Goal: Information Seeking & Learning: Learn about a topic

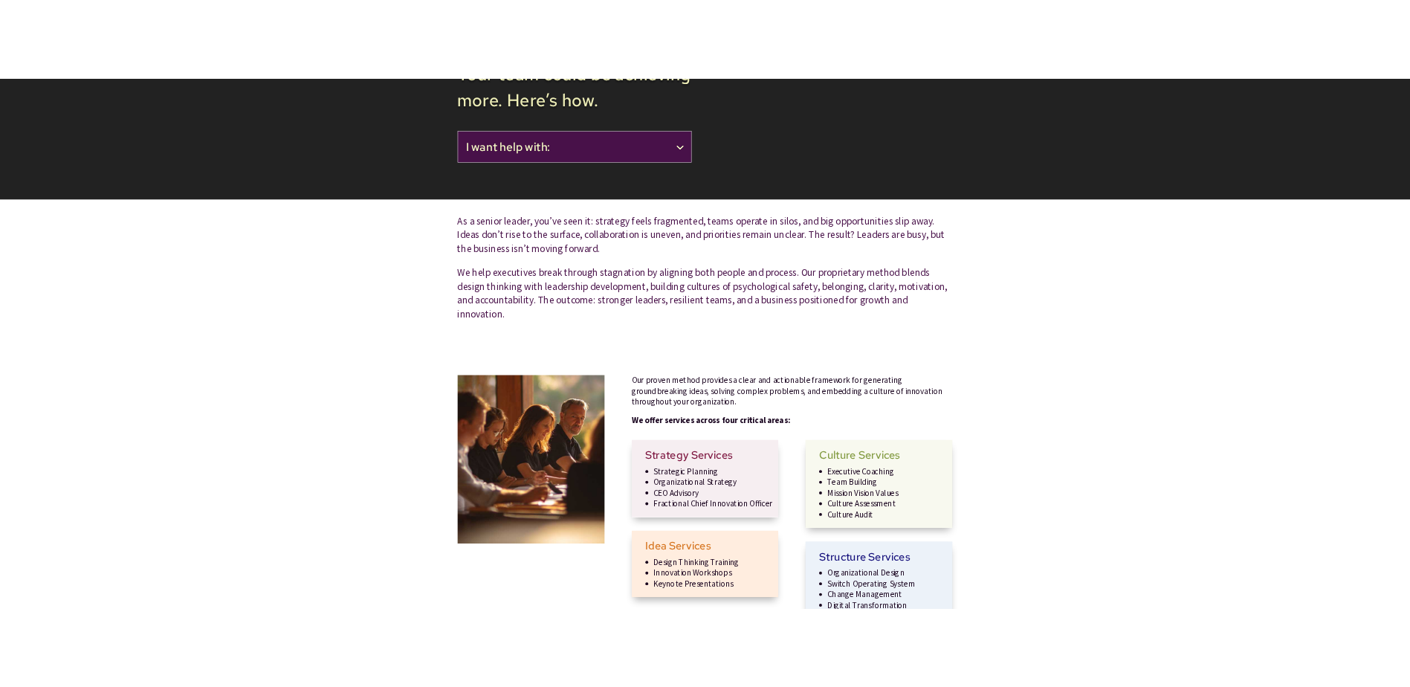
scroll to position [23, 0]
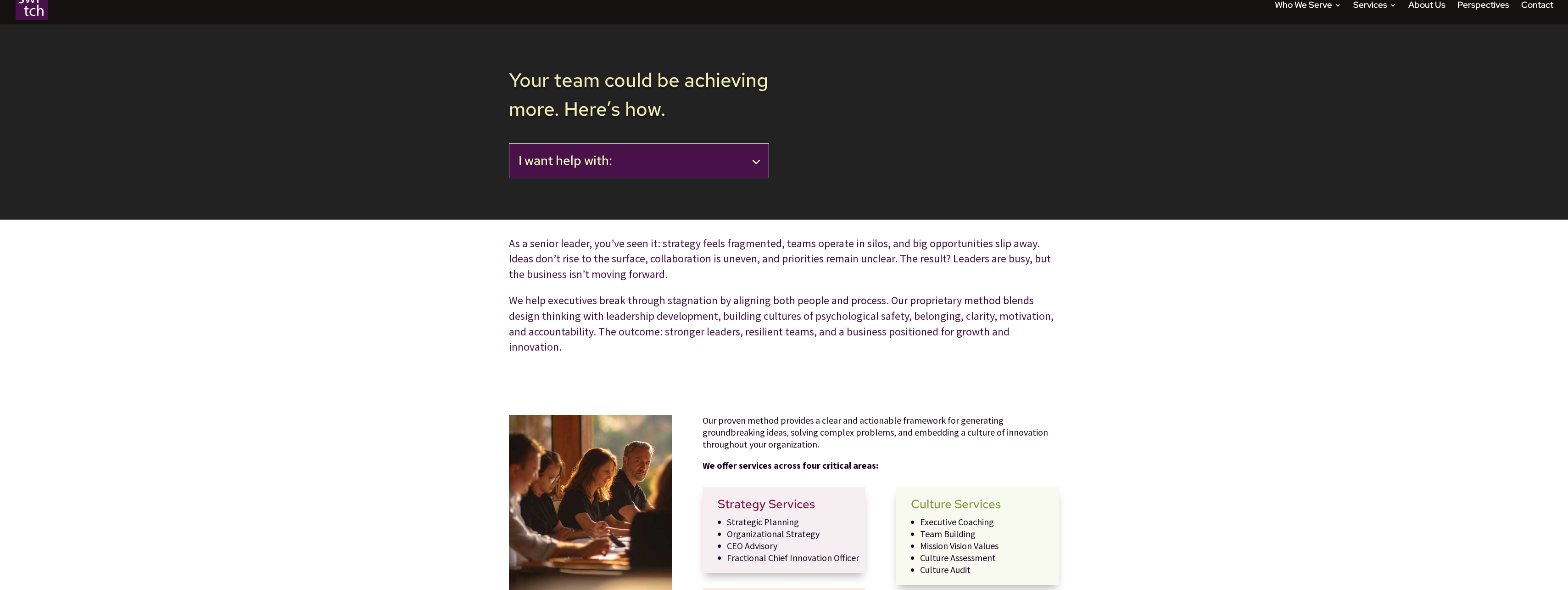
drag, startPoint x: 390, startPoint y: 297, endPoint x: 372, endPoint y: 295, distance: 18.1
click at [372, 295] on div "As a senior leader, you’ve seen it: strategy feels fragmented, teams operate in…" at bounding box center [784, 295] width 1568 height 152
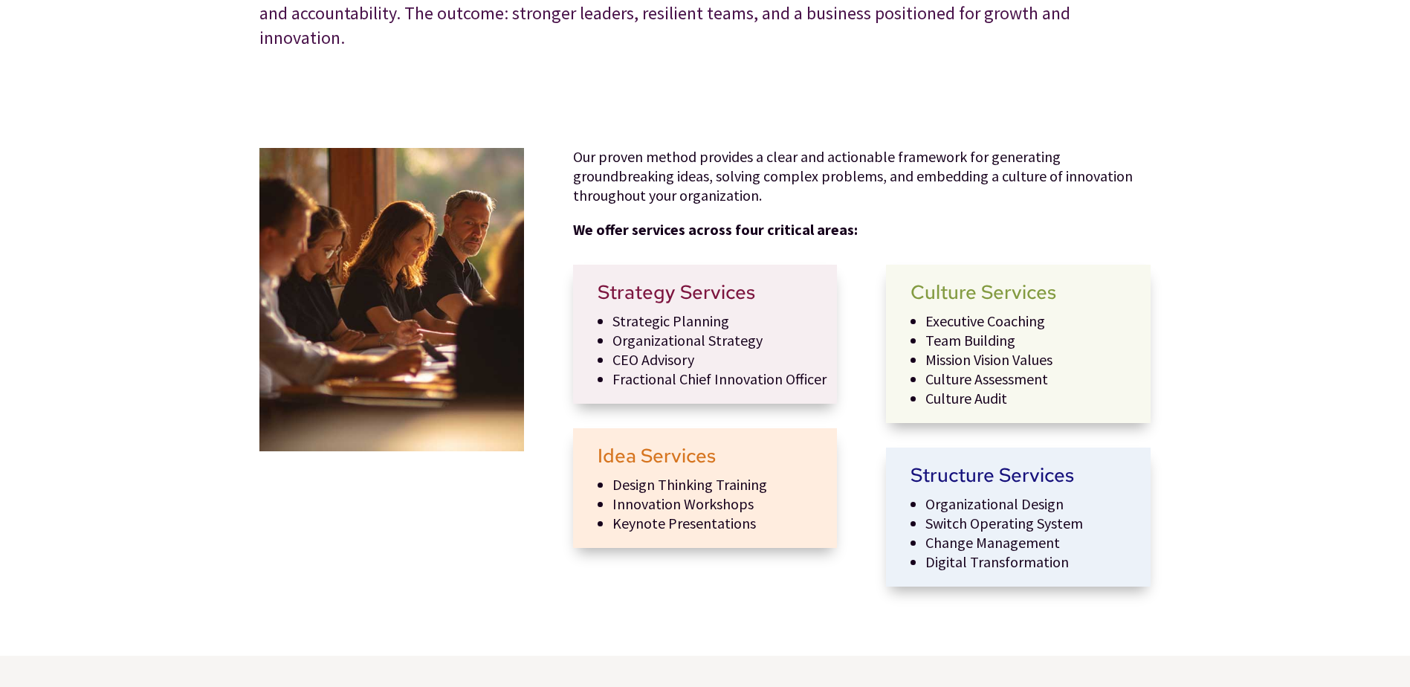
scroll to position [0, 0]
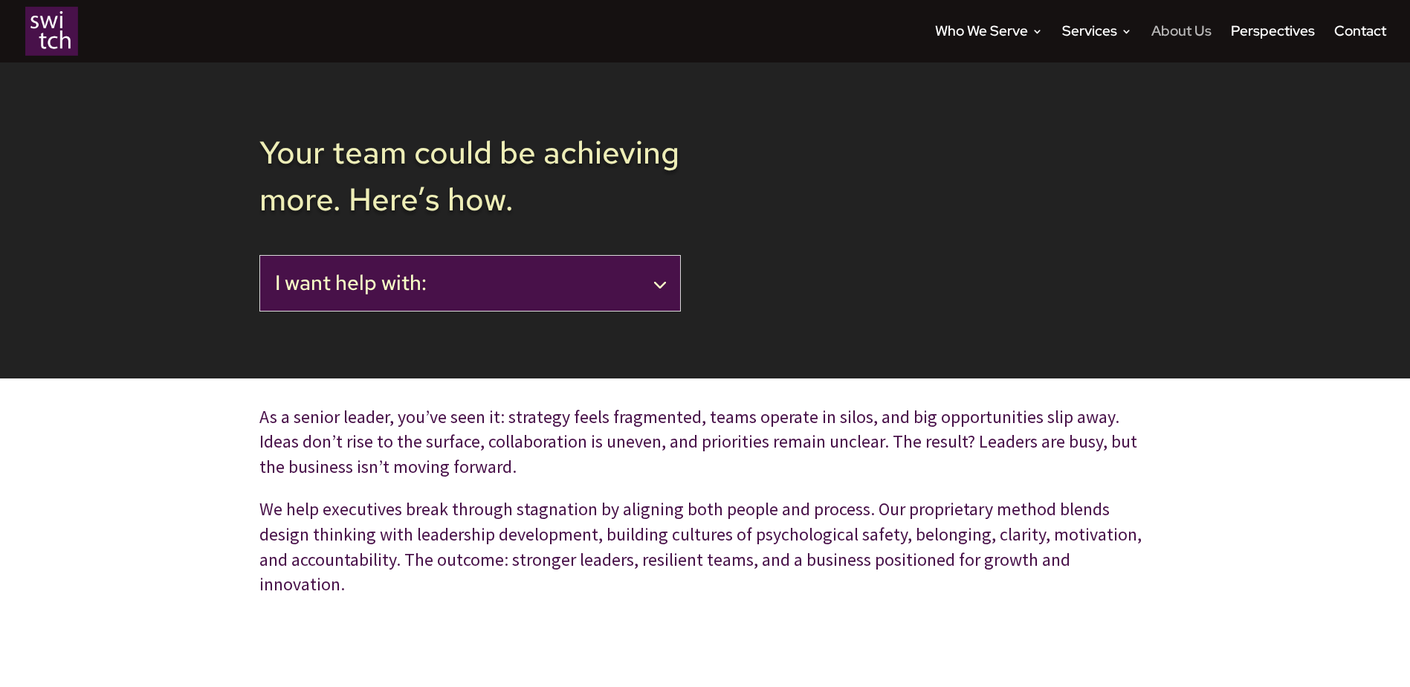
click at [1195, 29] on link "About Us" at bounding box center [1182, 44] width 60 height 36
click at [512, 293] on h2 "I want help with:" at bounding box center [470, 283] width 390 height 25
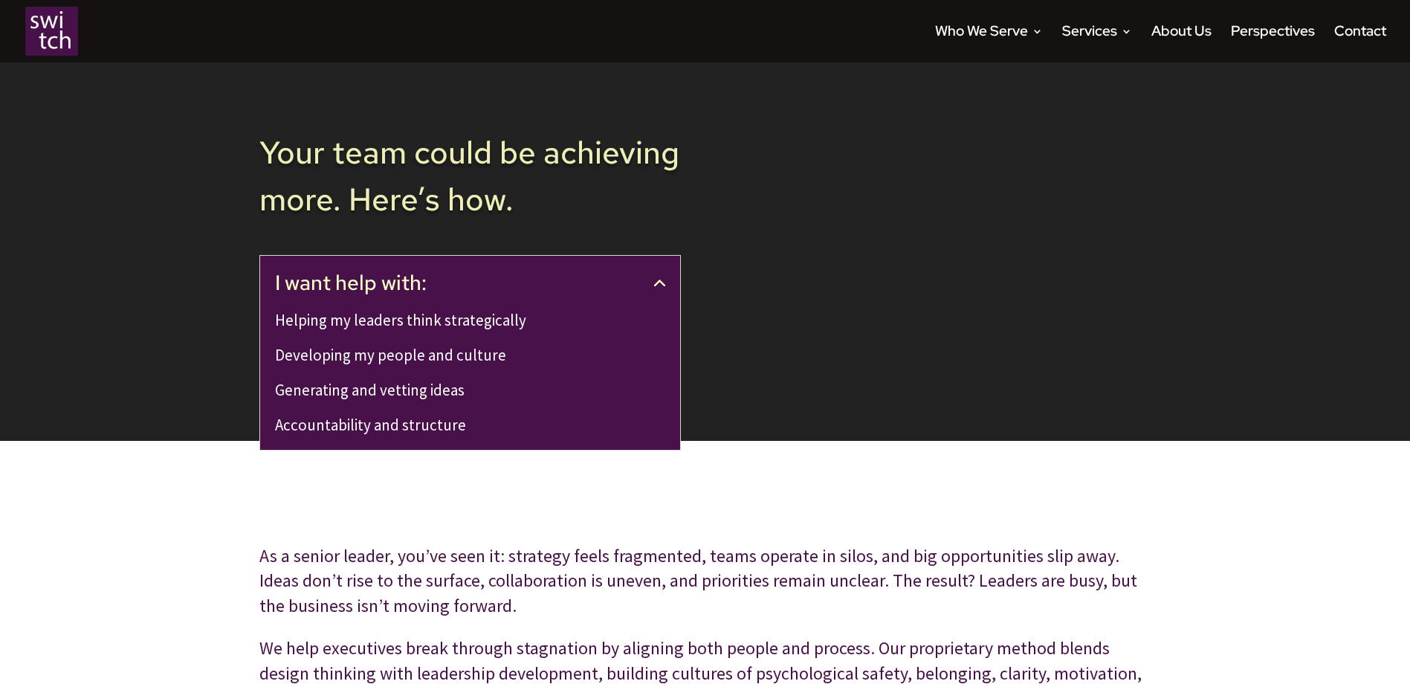
click at [512, 293] on h2 "I want help with:" at bounding box center [470, 283] width 390 height 25
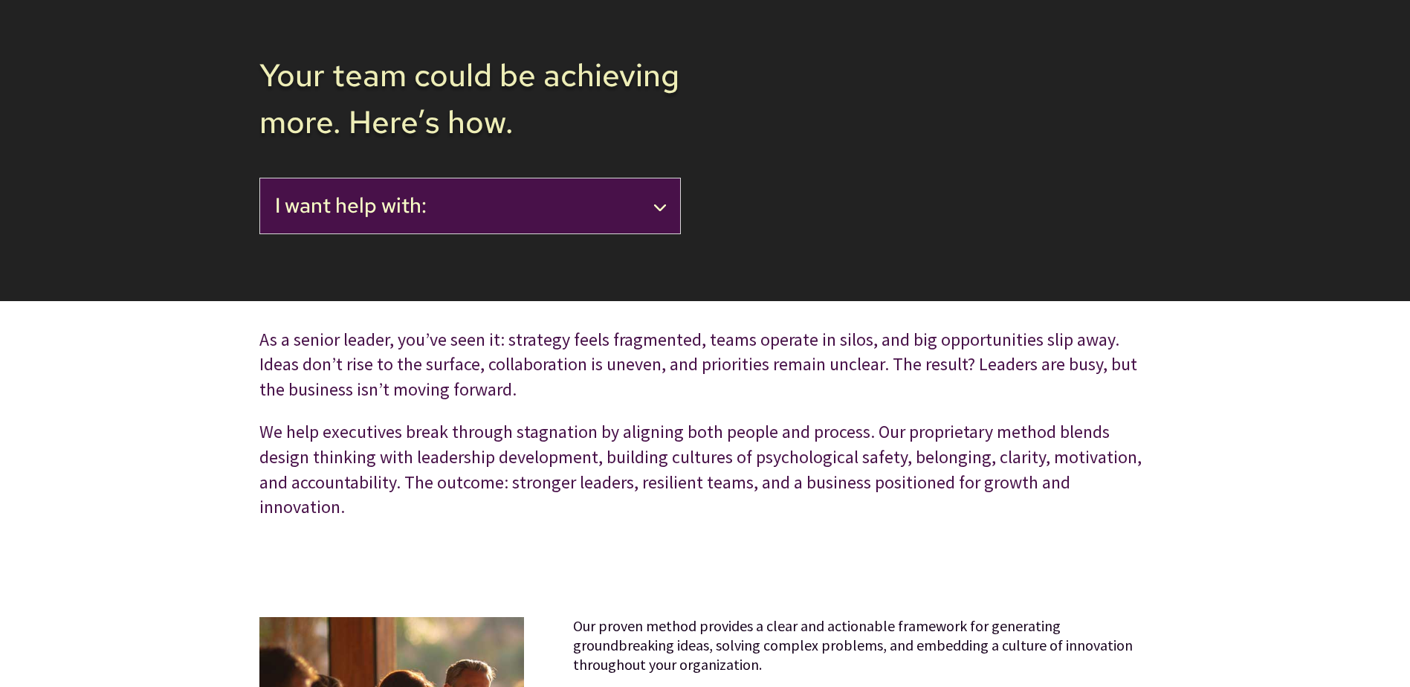
scroll to position [149, 0]
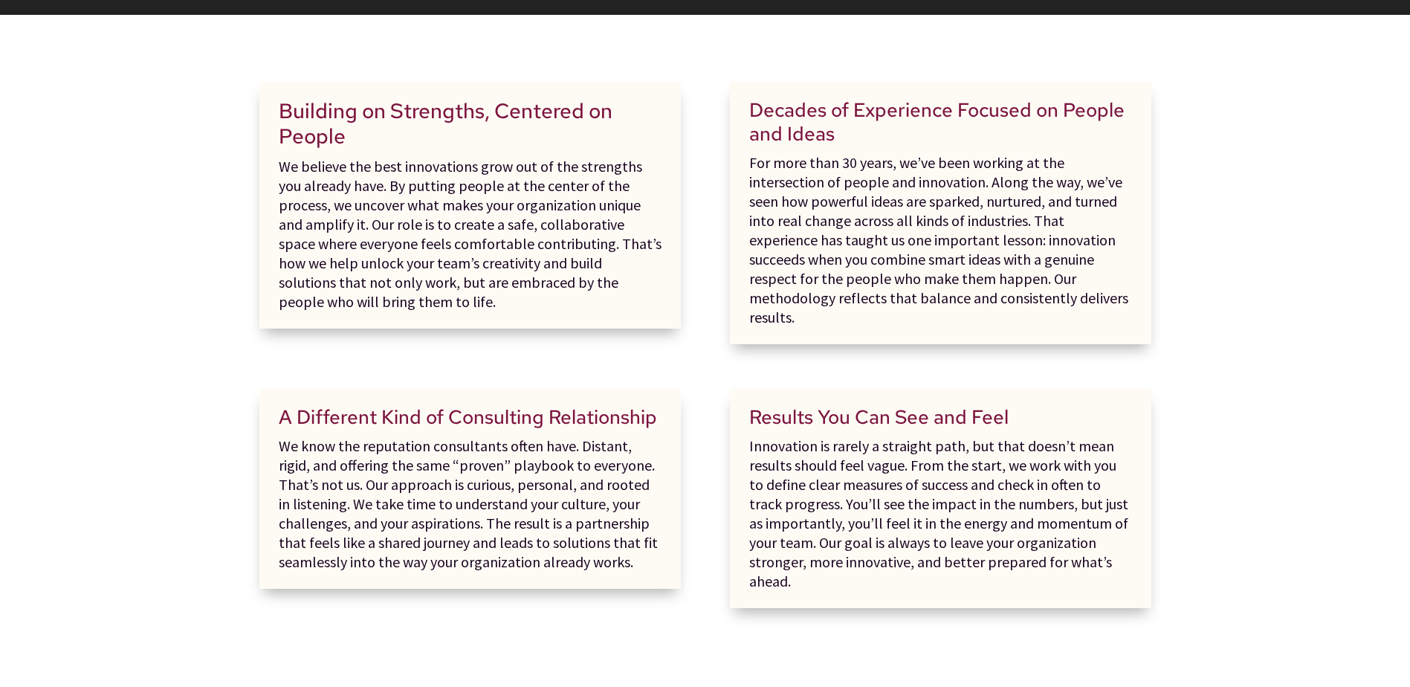
scroll to position [520, 0]
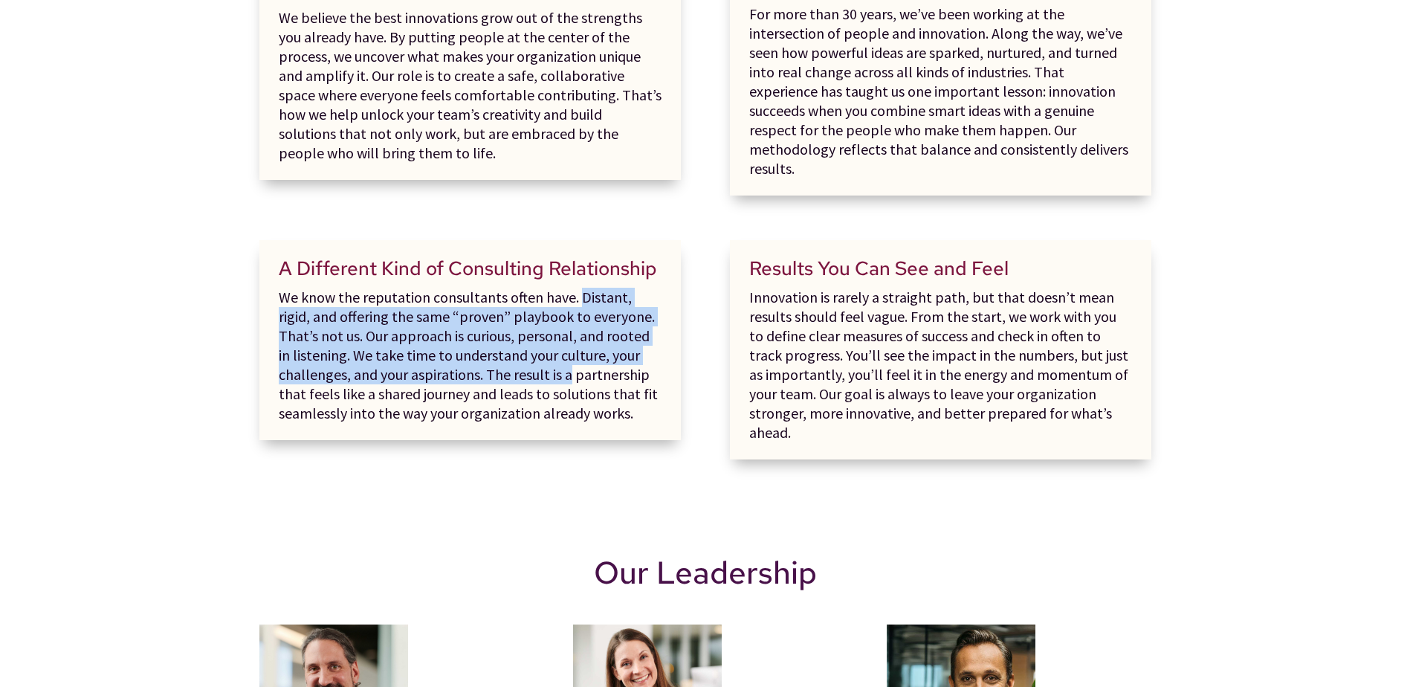
drag, startPoint x: 578, startPoint y: 282, endPoint x: 568, endPoint y: 357, distance: 75.8
click at [568, 357] on p "We know the reputation consultants often have. Distant, rigid, and offering the…" at bounding box center [470, 355] width 383 height 135
drag, startPoint x: 568, startPoint y: 357, endPoint x: 601, endPoint y: 385, distance: 43.2
click at [568, 357] on p "We know the reputation consultants often have. Distant, rigid, and offering the…" at bounding box center [470, 355] width 383 height 135
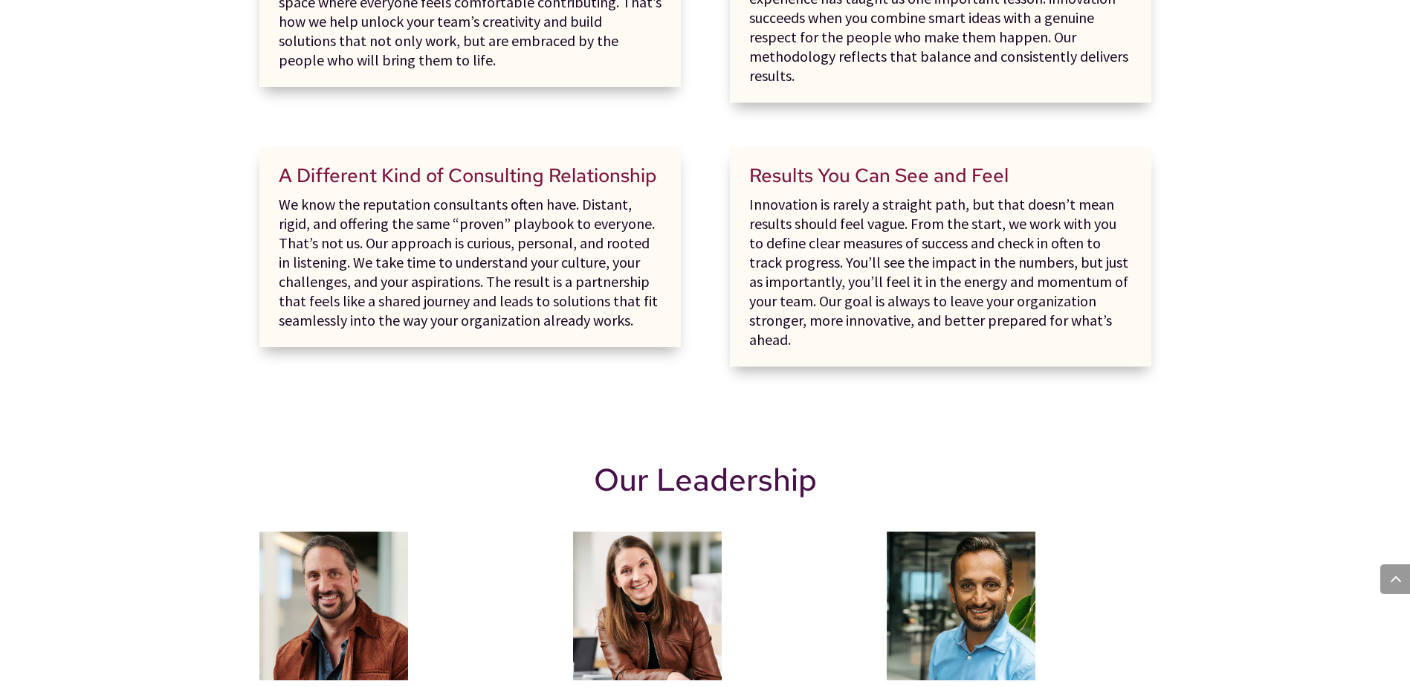
scroll to position [892, 0]
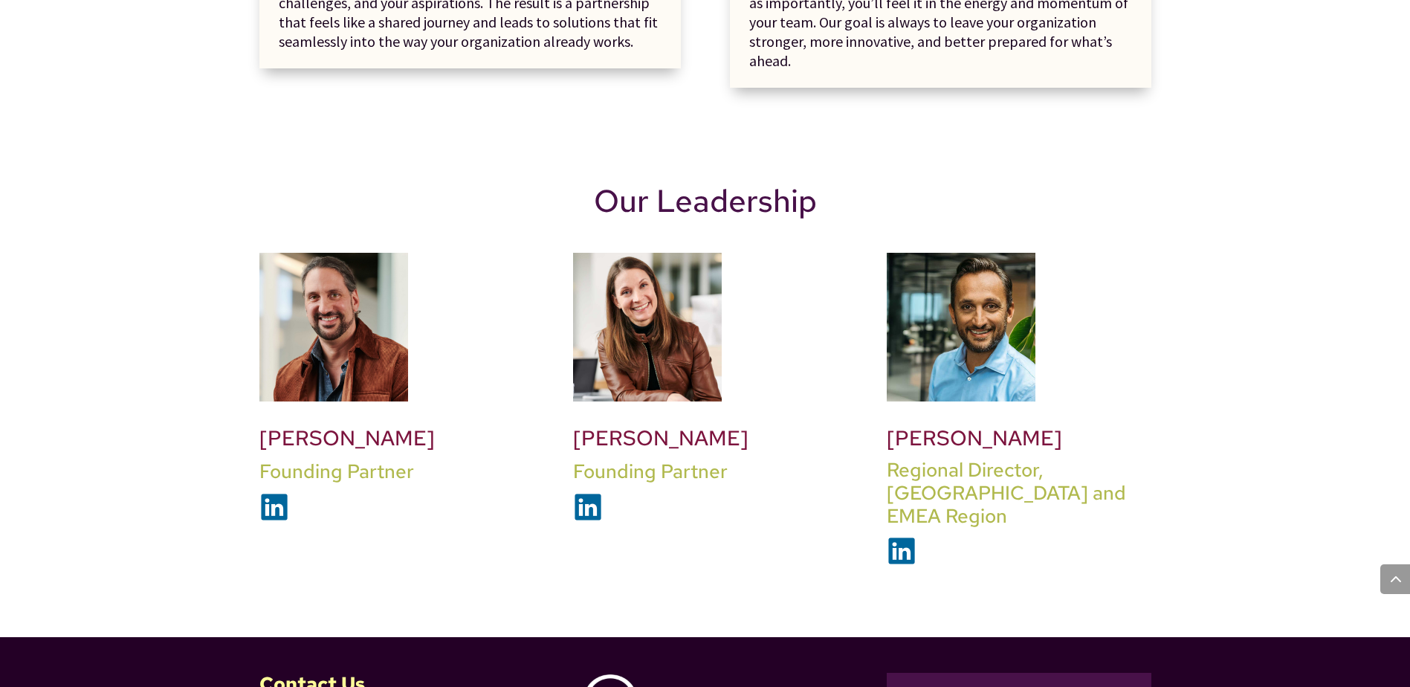
click at [270, 492] on img at bounding box center [274, 507] width 30 height 30
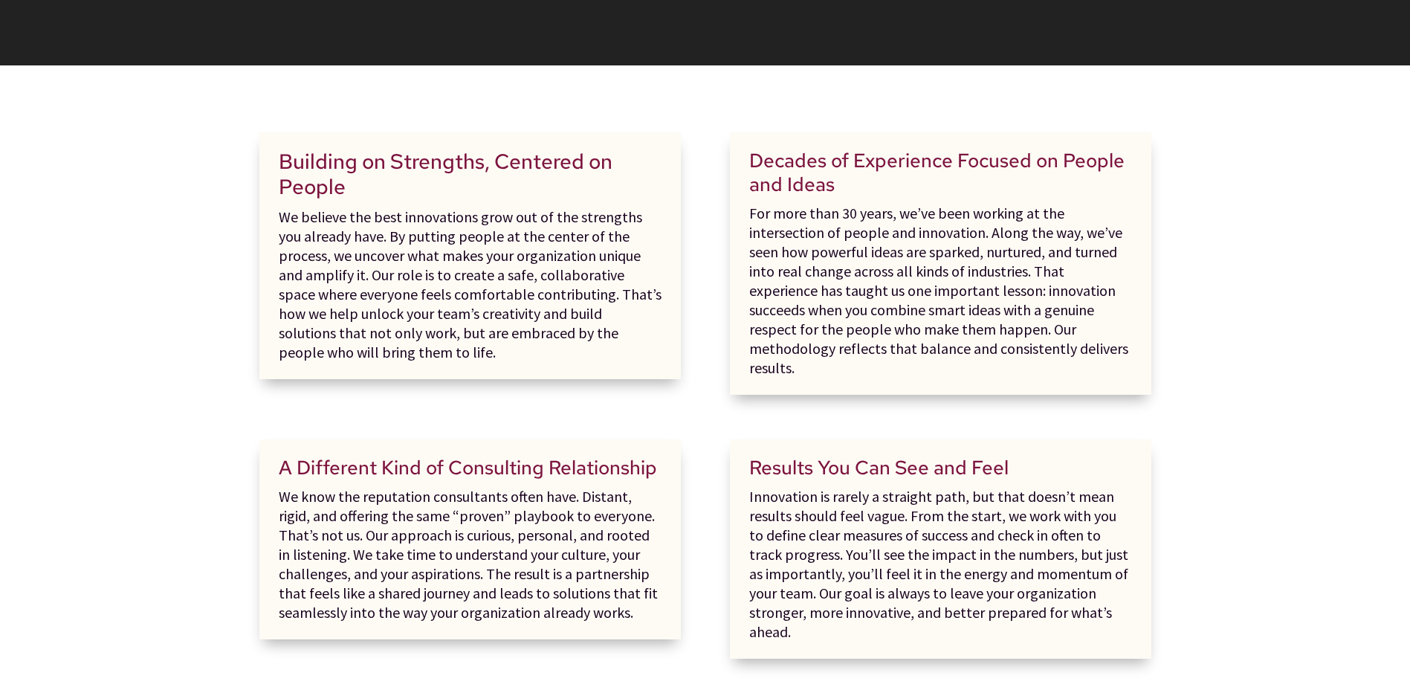
scroll to position [297, 0]
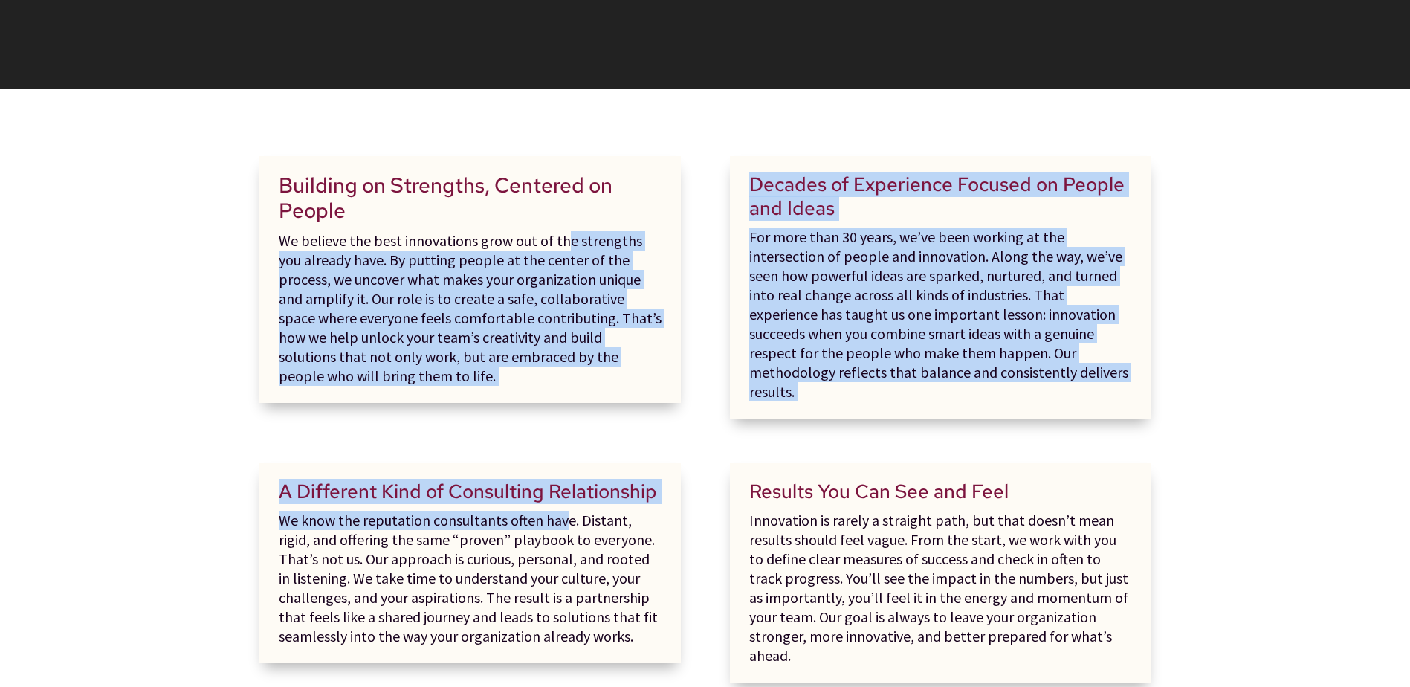
drag, startPoint x: 566, startPoint y: 236, endPoint x: 563, endPoint y: 503, distance: 266.9
click at [563, 503] on div "Building on Strengths, Centered on People We believe the best innovations grow …" at bounding box center [705, 419] width 1410 height 660
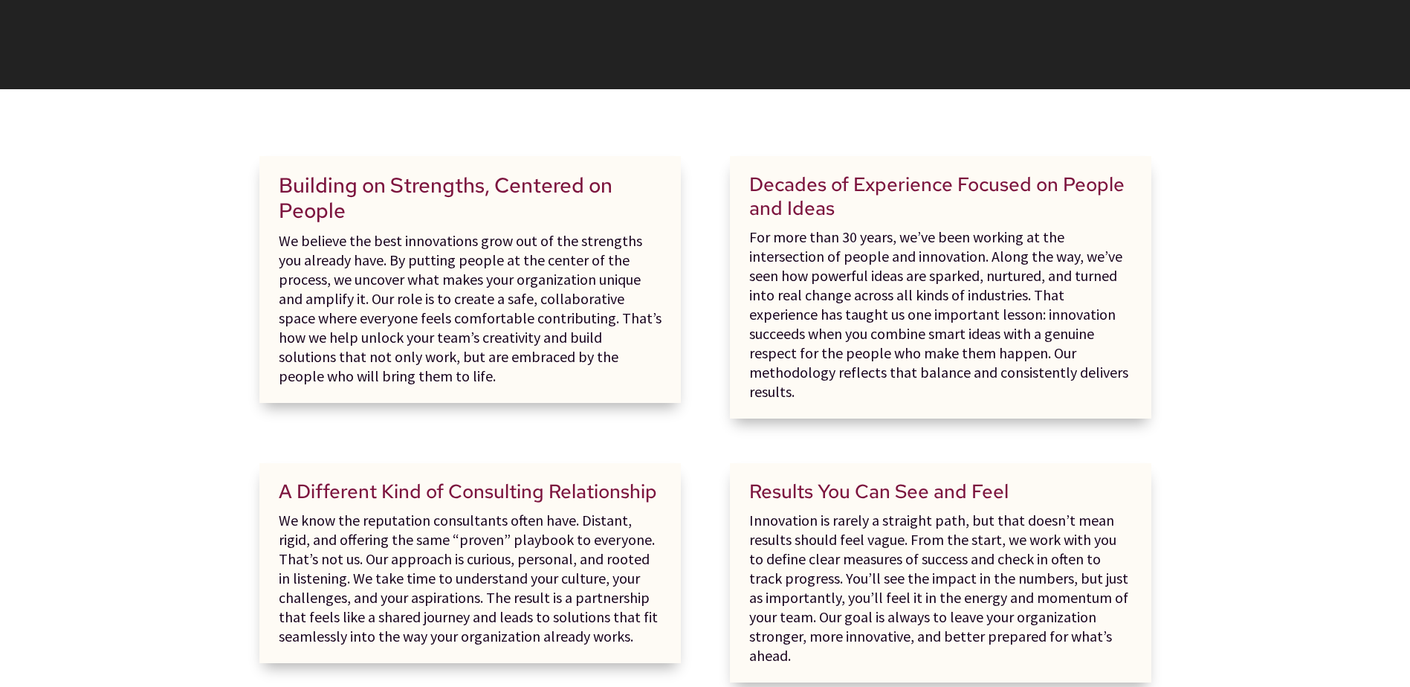
drag, startPoint x: 563, startPoint y: 503, endPoint x: 540, endPoint y: 531, distance: 36.5
click at [540, 531] on p "We know the reputation consultants often have. Distant, rigid, and offering the…" at bounding box center [470, 578] width 383 height 135
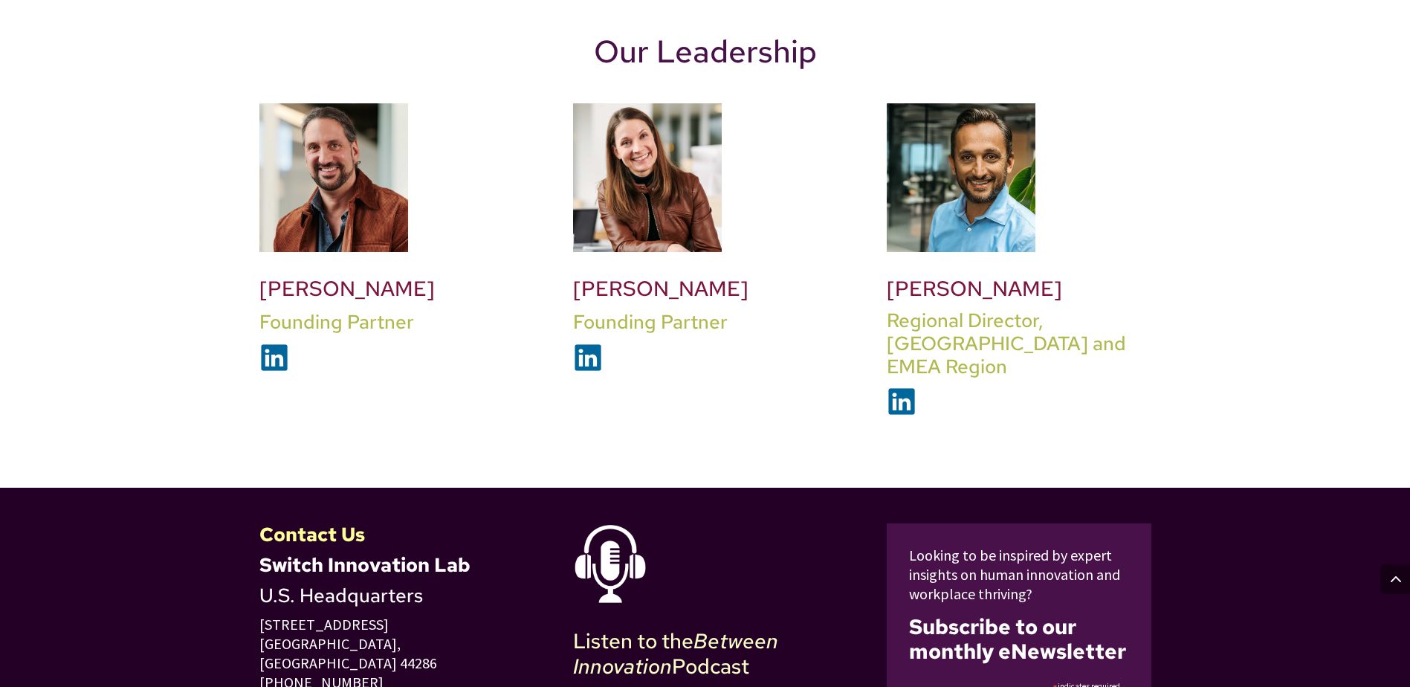
scroll to position [1041, 0]
click at [935, 208] on img at bounding box center [961, 178] width 149 height 149
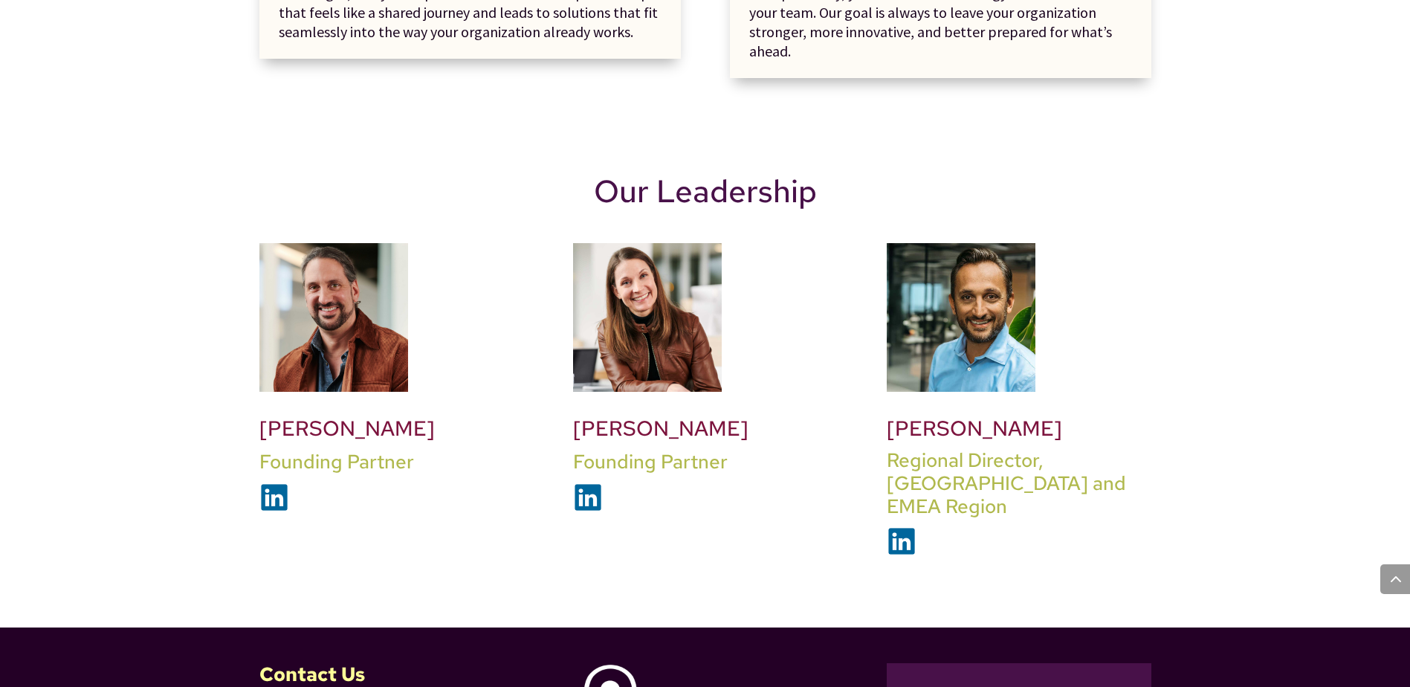
scroll to position [892, 0]
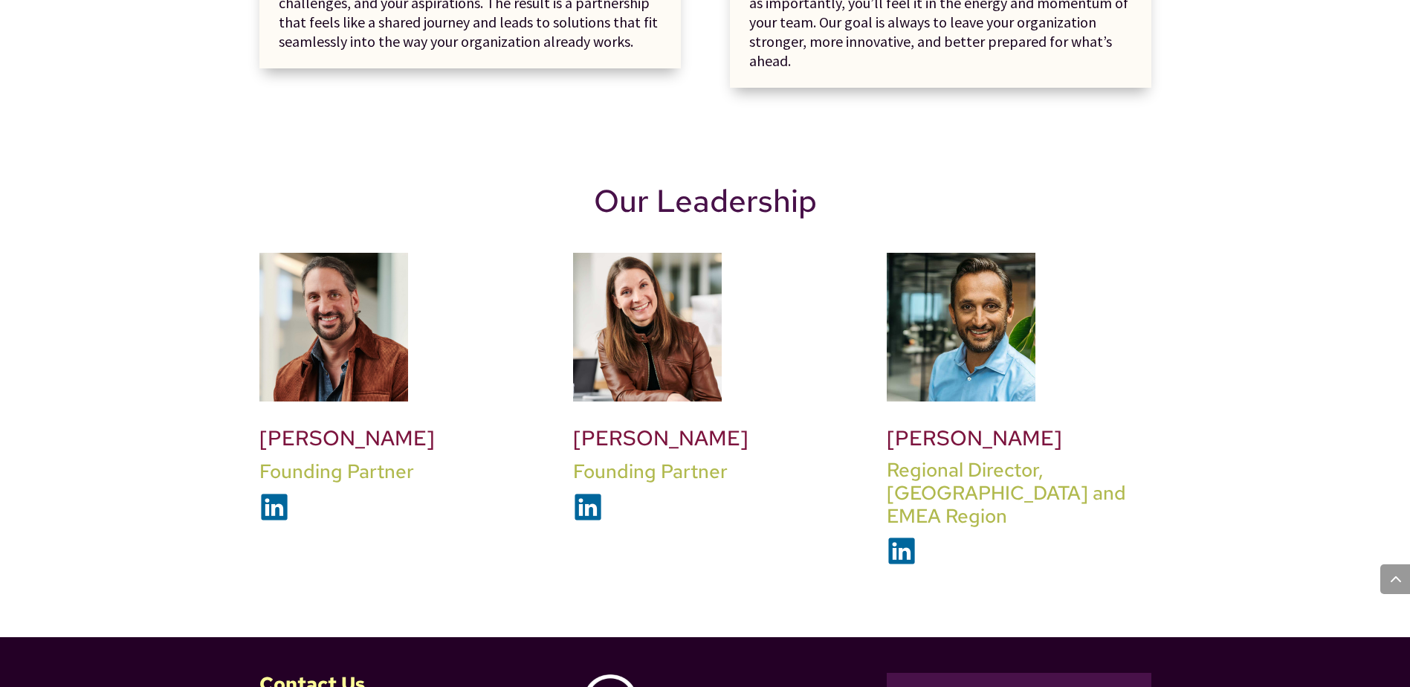
click at [308, 426] on h2 "Joe Watson" at bounding box center [391, 442] width 265 height 33
click at [274, 492] on img at bounding box center [274, 507] width 30 height 30
